Goal: Navigation & Orientation: Go to known website

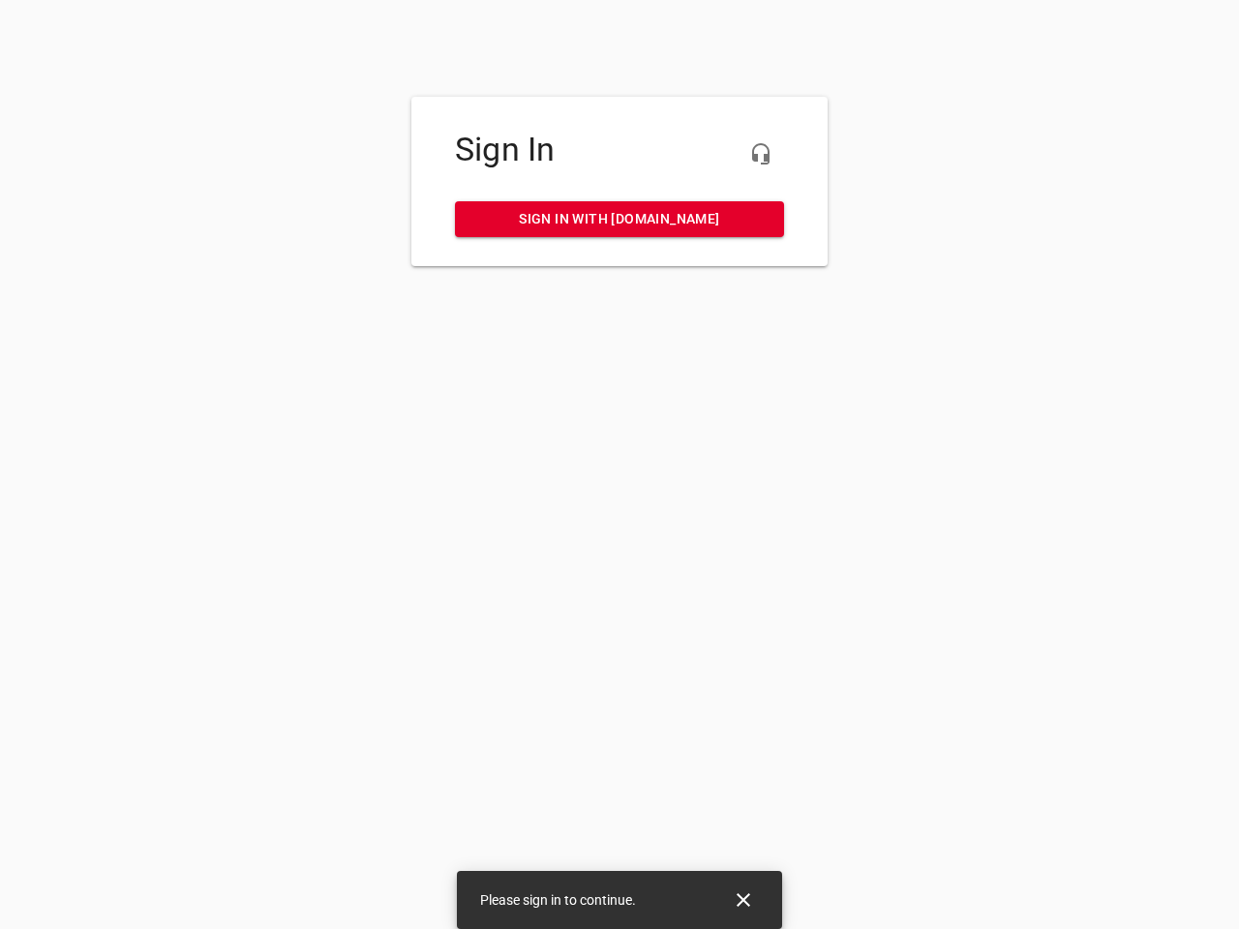
click at [761, 154] on icon "button" at bounding box center [760, 153] width 23 height 23
click at [743, 900] on icon "Close" at bounding box center [743, 900] width 14 height 14
